Goal: Navigation & Orientation: Find specific page/section

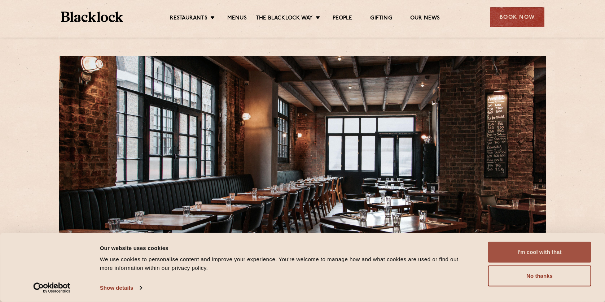
click at [543, 253] on button "I'm cool with that" at bounding box center [539, 251] width 103 height 21
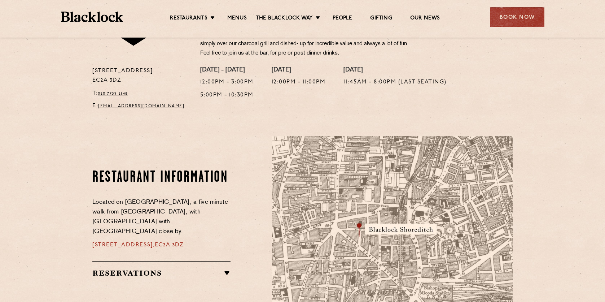
scroll to position [180, 0]
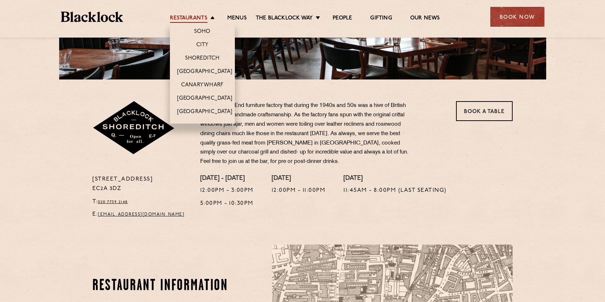
click at [193, 18] on link "Restaurants" at bounding box center [189, 19] width 38 height 8
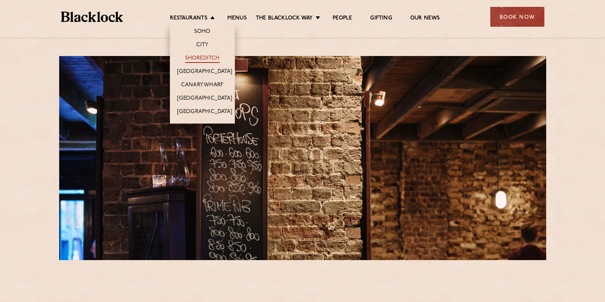
click at [205, 55] on link "Shoreditch" at bounding box center [202, 59] width 35 height 8
